Goal: Task Accomplishment & Management: Manage account settings

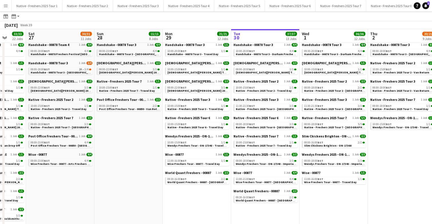
scroll to position [0, 182]
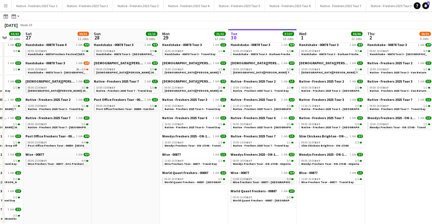
click at [252, 181] on span "Wise Freshers Tour - 00877 - [GEOGRAPHIC_DATA]" at bounding box center [266, 182] width 67 height 4
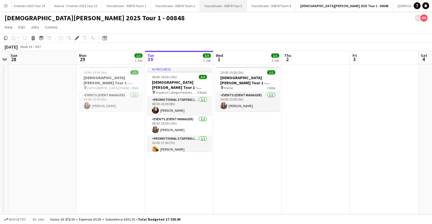
scroll to position [0, 680]
click at [168, 6] on button "Handshake - 00878 Team 2 Close" at bounding box center [174, 5] width 49 height 11
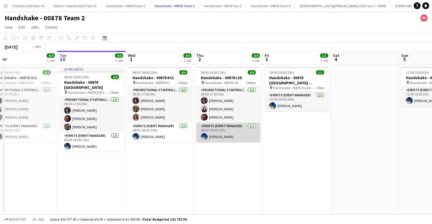
scroll to position [0, 148]
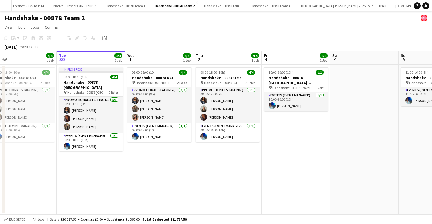
click at [289, 138] on app-date-cell "10:00-20:00 (10h) 1/1 Handshake - 00878 Restock (Southend) pin Handshake - 0087…" at bounding box center [296, 140] width 68 height 150
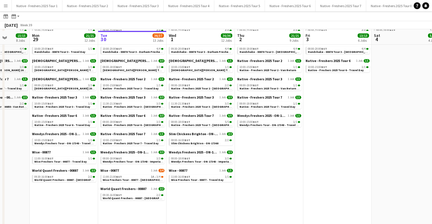
scroll to position [96, 0]
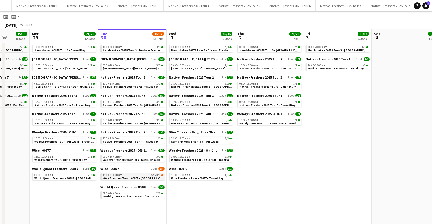
click at [126, 176] on div "11:00-21:00 BST 1A • 3/4" at bounding box center [133, 175] width 61 height 3
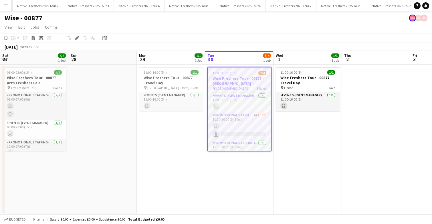
scroll to position [0, 197]
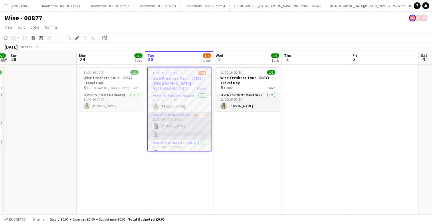
click at [184, 128] on app-card-role "Promotional Staffing (Brand Ambassadors) 1A 1/2 11:30-20:00 (8h30m) Adlina Othm…" at bounding box center [179, 126] width 63 height 28
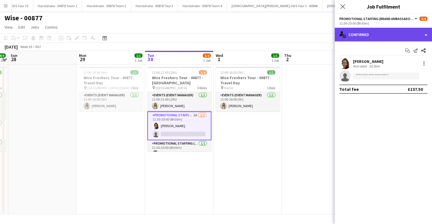
click at [406, 37] on div "single-neutral-actions-check-2 Confirmed" at bounding box center [383, 35] width 97 height 14
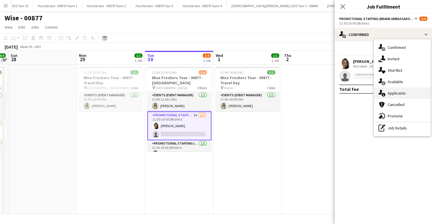
click at [402, 95] on span "Applicants" at bounding box center [396, 93] width 18 height 5
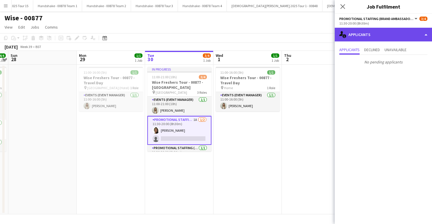
click at [387, 39] on div "single-neutral-actions-information Applicants" at bounding box center [383, 35] width 97 height 14
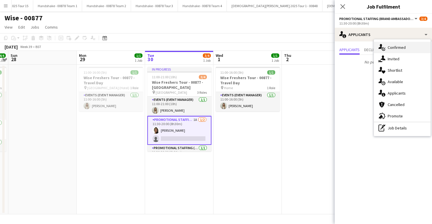
click at [390, 45] on span "Confirmed" at bounding box center [396, 47] width 18 height 5
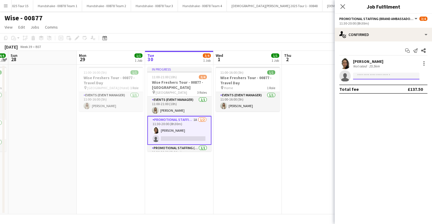
click at [374, 77] on input at bounding box center [386, 76] width 66 height 7
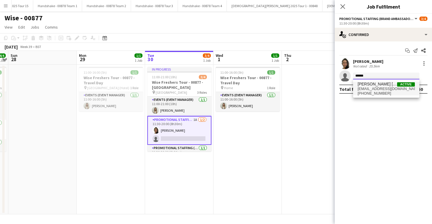
type input "******"
click at [378, 87] on span "[EMAIL_ADDRESS][DOMAIN_NAME]" at bounding box center [385, 89] width 57 height 5
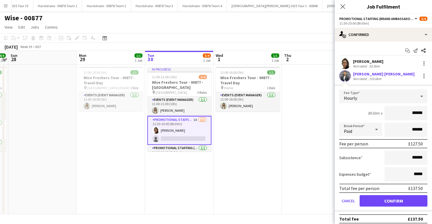
click at [342, 72] on app-user-avatar at bounding box center [344, 75] width 11 height 11
click at [343, 73] on app-user-avatar at bounding box center [344, 75] width 11 height 11
click at [343, 75] on app-user-avatar at bounding box center [344, 75] width 11 height 11
click at [352, 201] on button "Cancel" at bounding box center [348, 200] width 18 height 11
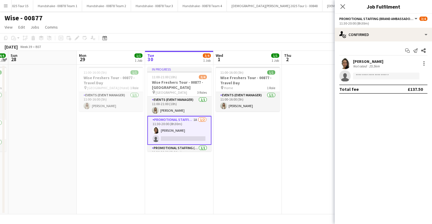
click at [305, 89] on app-date-cell at bounding box center [316, 140] width 68 height 150
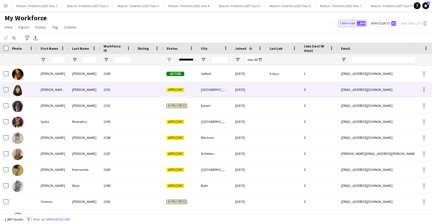
click at [63, 85] on div "Liz Andrea" at bounding box center [52, 90] width 31 height 16
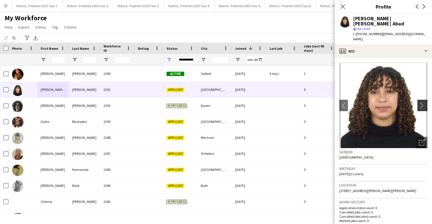
click at [422, 102] on app-icon "chevron-right" at bounding box center [423, 105] width 9 height 6
click at [342, 7] on icon at bounding box center [342, 6] width 5 height 5
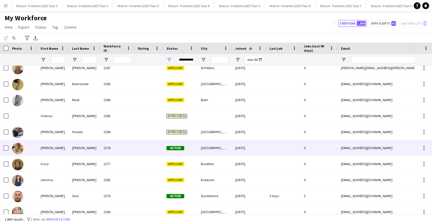
click at [147, 152] on div at bounding box center [148, 148] width 29 height 16
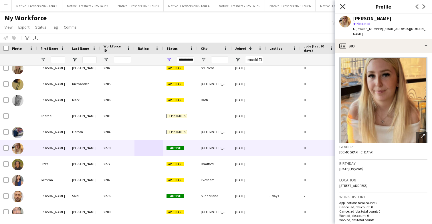
click at [341, 6] on icon "Close pop-in" at bounding box center [342, 6] width 5 height 5
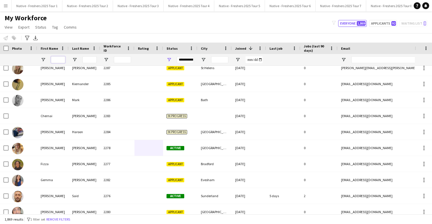
click at [61, 61] on input "First Name Filter Input" at bounding box center [58, 59] width 14 height 7
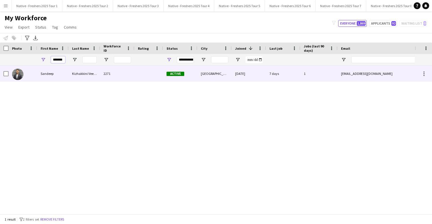
type input "*******"
click at [148, 75] on div at bounding box center [148, 74] width 29 height 16
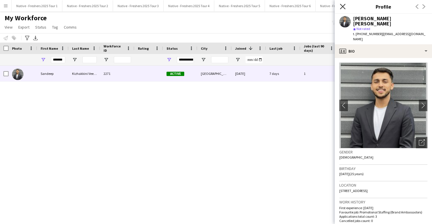
click at [343, 5] on icon "Close pop-in" at bounding box center [342, 6] width 5 height 5
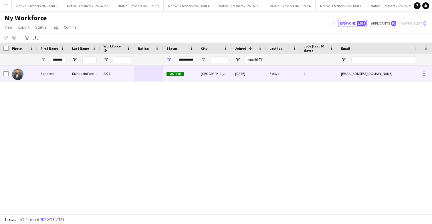
click at [151, 75] on div at bounding box center [148, 74] width 29 height 16
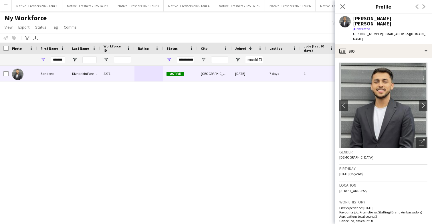
drag, startPoint x: 396, startPoint y: 179, endPoint x: 417, endPoint y: 179, distance: 20.6
click at [417, 182] on div "Location 29 Dunlop Avenue, New Farnley, Leeds, LS12 6LE" at bounding box center [383, 190] width 88 height 17
copy span "LS12 6LE"
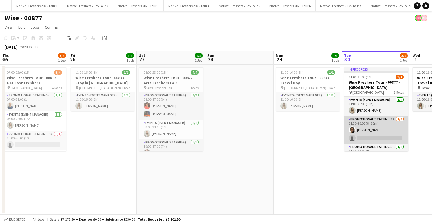
scroll to position [0, 197]
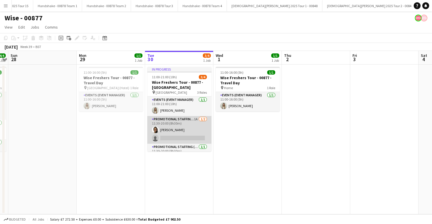
click at [182, 123] on app-card-role "Promotional Staffing (Brand Ambassadors) 1A [DATE] 11:30-20:00 (8h30m) [PERSON_…" at bounding box center [179, 130] width 64 height 28
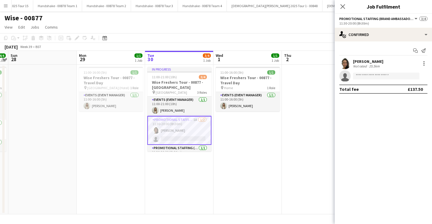
scroll to position [13, 0]
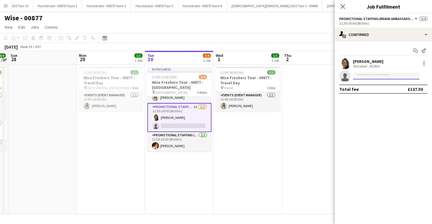
click at [366, 76] on input at bounding box center [386, 76] width 66 height 7
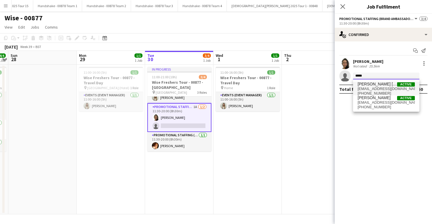
type input "*****"
click at [374, 87] on span "[EMAIL_ADDRESS][DOMAIN_NAME]" at bounding box center [385, 89] width 57 height 5
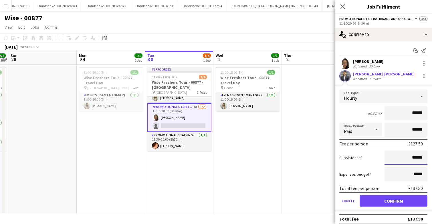
click at [424, 158] on input "******" at bounding box center [405, 158] width 43 height 14
type input "**"
type input "******"
click at [396, 203] on button "Confirm" at bounding box center [393, 200] width 68 height 11
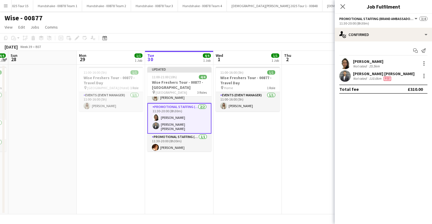
click at [234, 136] on app-date-cell "11:00-16:00 (5h) 1/1 Wise Freshers Tour - 00877 - Travel Day pin Home 1 Role Ev…" at bounding box center [247, 140] width 68 height 150
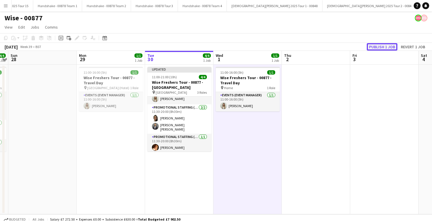
click at [375, 45] on button "Publish 1 job" at bounding box center [382, 46] width 31 height 7
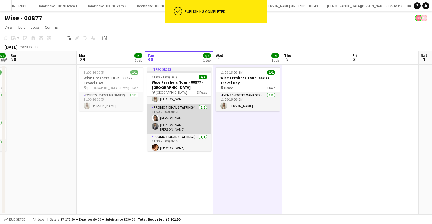
click at [190, 124] on app-card-role "Promotional Staffing (Brand Ambassadors) 2/2 11:30-20:00 (8h30m) Adlina Othman …" at bounding box center [179, 118] width 64 height 29
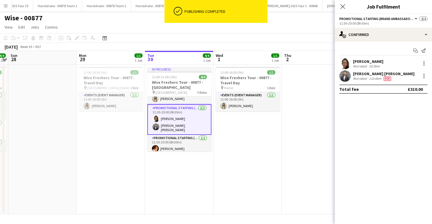
click at [343, 77] on app-user-avatar at bounding box center [344, 75] width 11 height 11
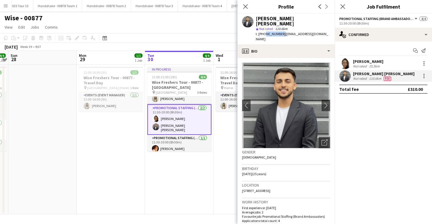
drag, startPoint x: 264, startPoint y: 29, endPoint x: 280, endPoint y: 27, distance: 16.4
click at [280, 32] on span "t. +447748291124" at bounding box center [271, 34] width 30 height 4
copy span "7748291124"
click at [342, 7] on icon at bounding box center [342, 6] width 5 height 5
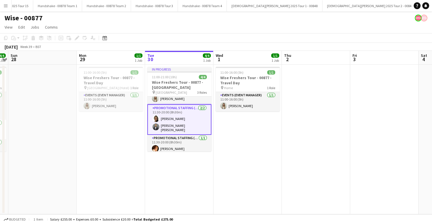
click at [244, 169] on app-date-cell "11:00-16:00 (5h) 1/1 Wise Freshers Tour - 00877 - Travel Day pin Home 1 Role Ev…" at bounding box center [247, 140] width 68 height 150
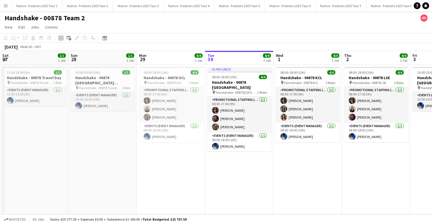
scroll to position [0, 148]
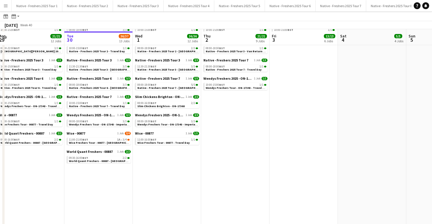
scroll to position [134, 0]
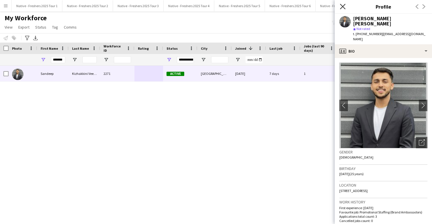
click at [345, 6] on icon "Close pop-in" at bounding box center [342, 6] width 5 height 5
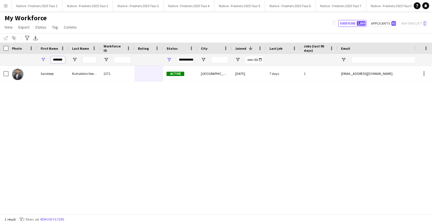
scroll to position [0, 1]
drag, startPoint x: 53, startPoint y: 60, endPoint x: 103, endPoint y: 58, distance: 50.9
click at [103, 58] on div "*******" at bounding box center [310, 59] width 620 height 11
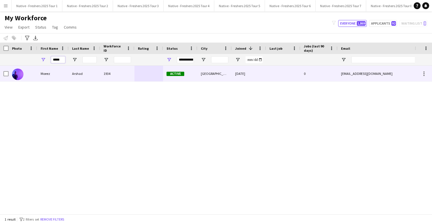
type input "*****"
click at [121, 73] on div "1934" at bounding box center [117, 74] width 34 height 16
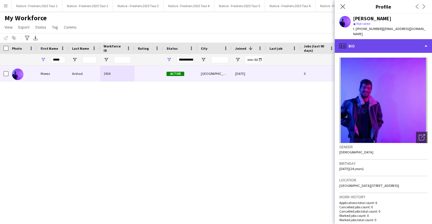
click at [392, 43] on div "profile Bio" at bounding box center [383, 46] width 97 height 14
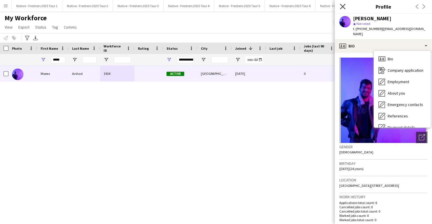
click at [341, 6] on icon "Close pop-in" at bounding box center [342, 6] width 5 height 5
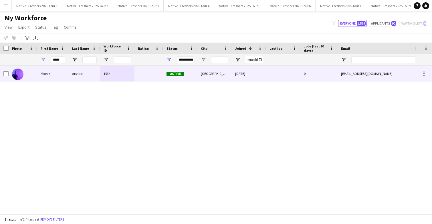
click at [91, 75] on div "Arshad" at bounding box center [84, 74] width 31 height 16
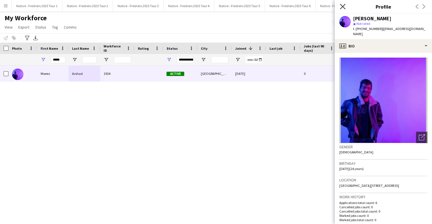
click at [344, 7] on icon "Close pop-in" at bounding box center [342, 6] width 5 height 5
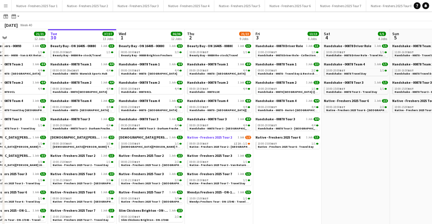
scroll to position [0, 165]
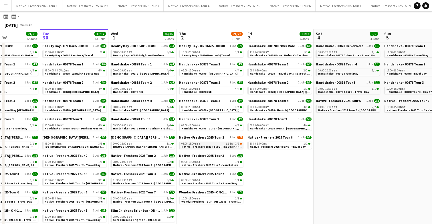
click at [212, 146] on span "Native - Freshers 2025 Tour 2 - [GEOGRAPHIC_DATA]" at bounding box center [216, 147] width 70 height 4
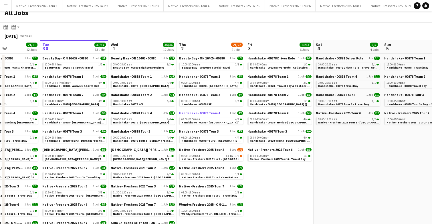
scroll to position [0, 0]
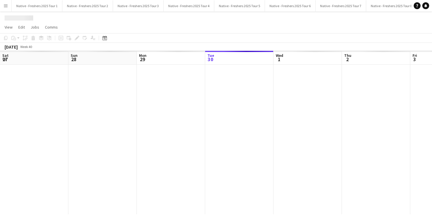
scroll to position [0, 197]
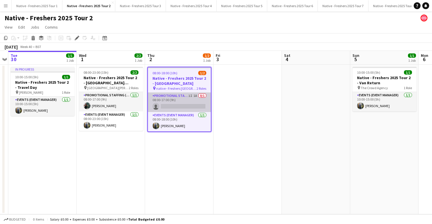
click at [179, 105] on app-card-role "Promotional Staffing (Brand Ambassadors) 1I 1A 0/1 08:00-17:00 (9h) single-neut…" at bounding box center [179, 102] width 63 height 19
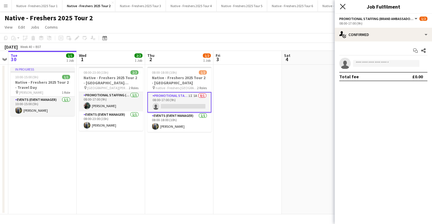
click at [343, 7] on icon "Close pop-in" at bounding box center [342, 6] width 5 height 5
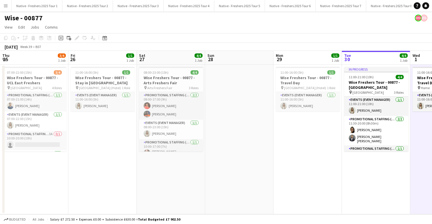
scroll to position [12, 0]
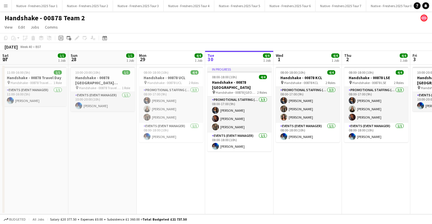
scroll to position [0, 148]
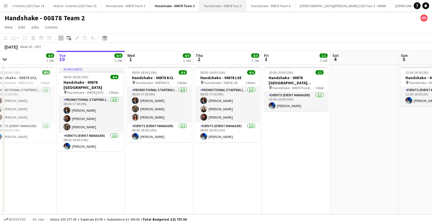
click at [217, 6] on button "Handshake - 00878 Tour 3 Close" at bounding box center [222, 5] width 47 height 11
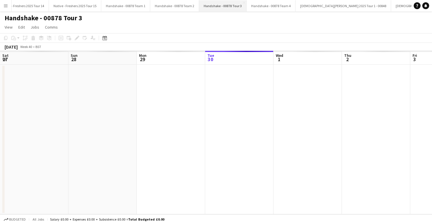
scroll to position [0, 137]
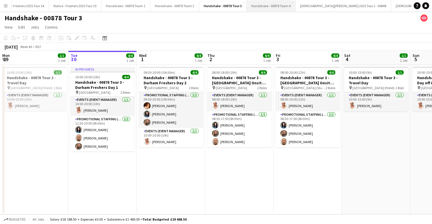
click at [254, 3] on button "Handshake - 00878 Team 4 Close" at bounding box center [270, 5] width 49 height 11
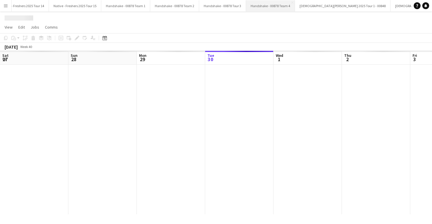
scroll to position [0, 137]
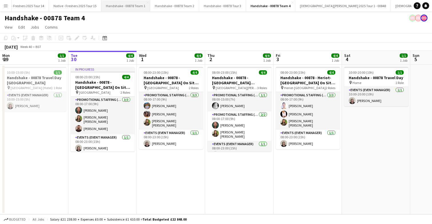
click at [121, 5] on button "Handshake - 00878 Team 1 Close" at bounding box center [125, 5] width 49 height 11
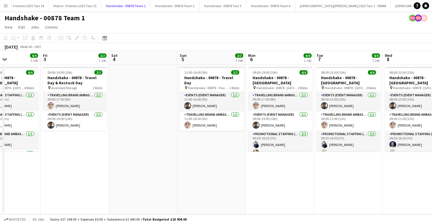
scroll to position [7, 0]
